Goal: Task Accomplishment & Management: Manage account settings

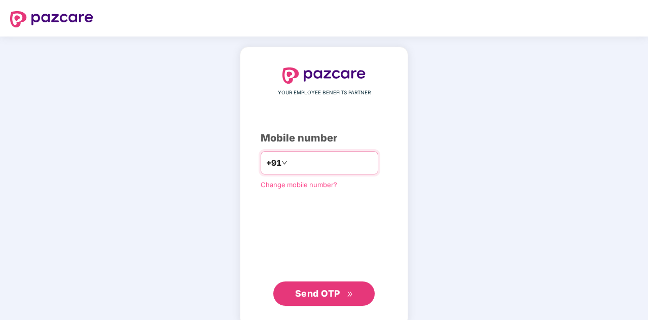
click at [304, 168] on input "number" at bounding box center [330, 163] width 83 height 16
type input "**********"
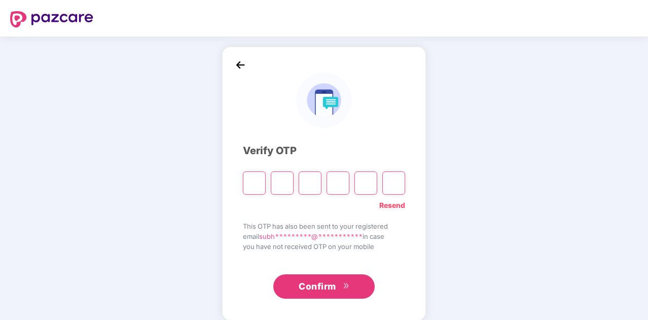
type input "*"
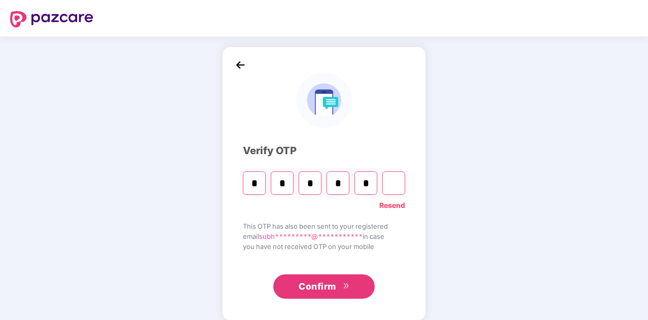
type input "*"
